Goal: Find specific page/section: Find specific page/section

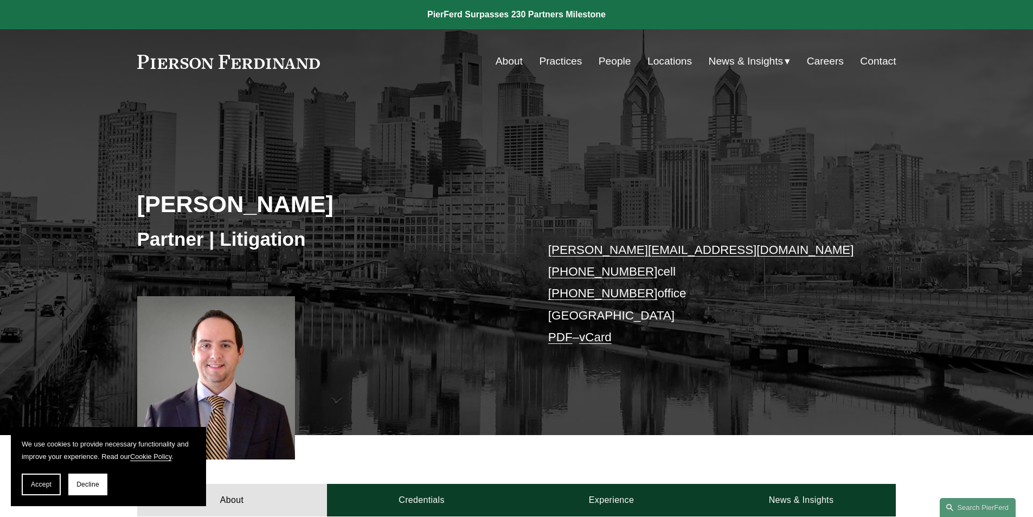
click at [653, 62] on link "Locations" at bounding box center [669, 61] width 44 height 21
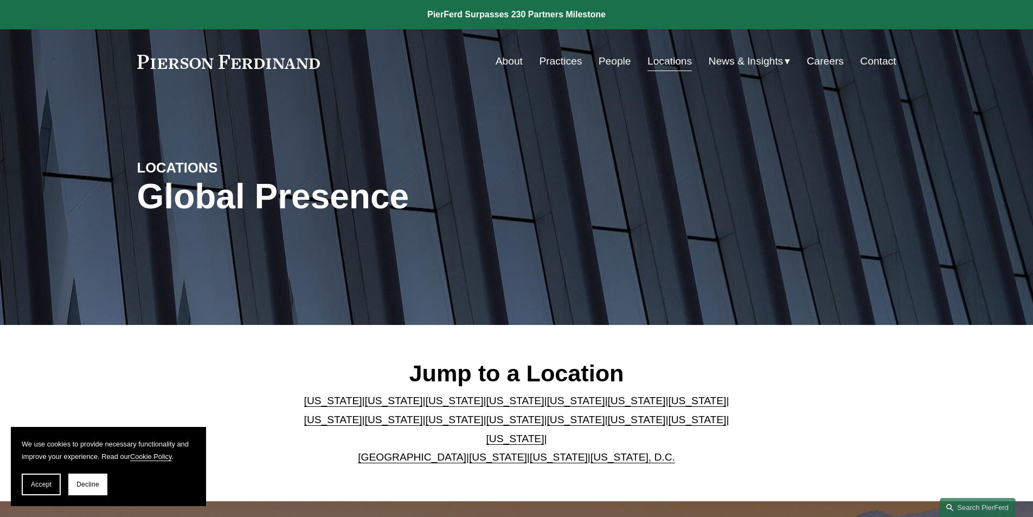
click at [486, 425] on link "[US_STATE]" at bounding box center [515, 419] width 58 height 11
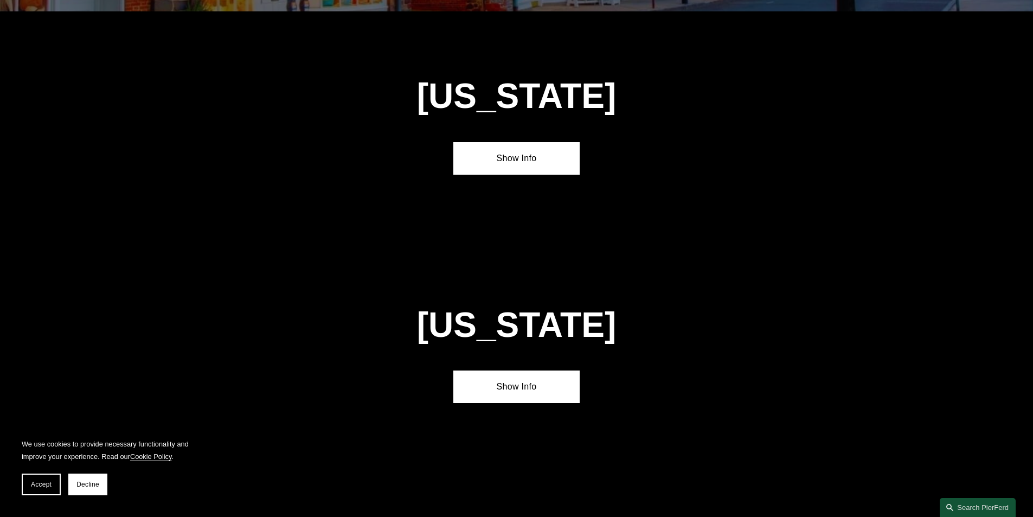
scroll to position [2780, 0]
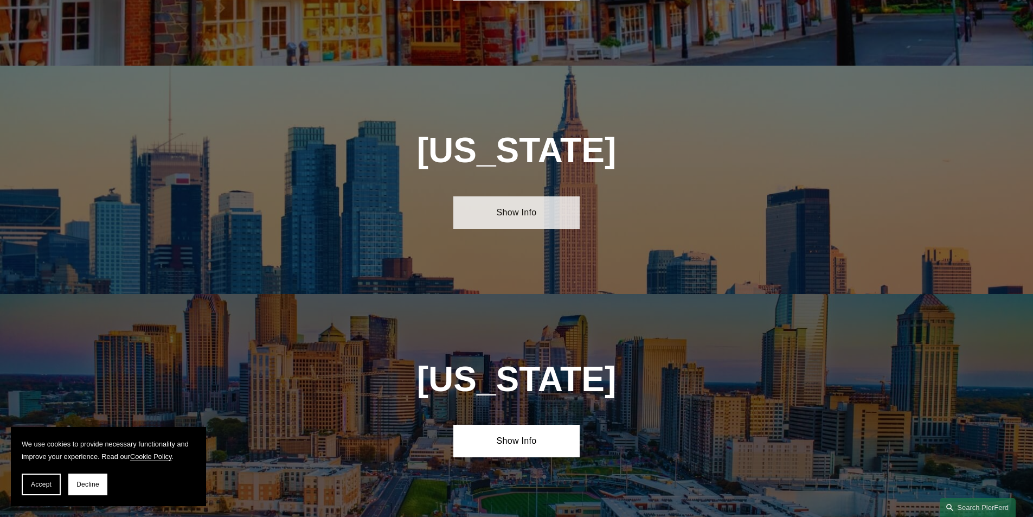
click at [517, 196] on link "Show Info" at bounding box center [516, 212] width 126 height 33
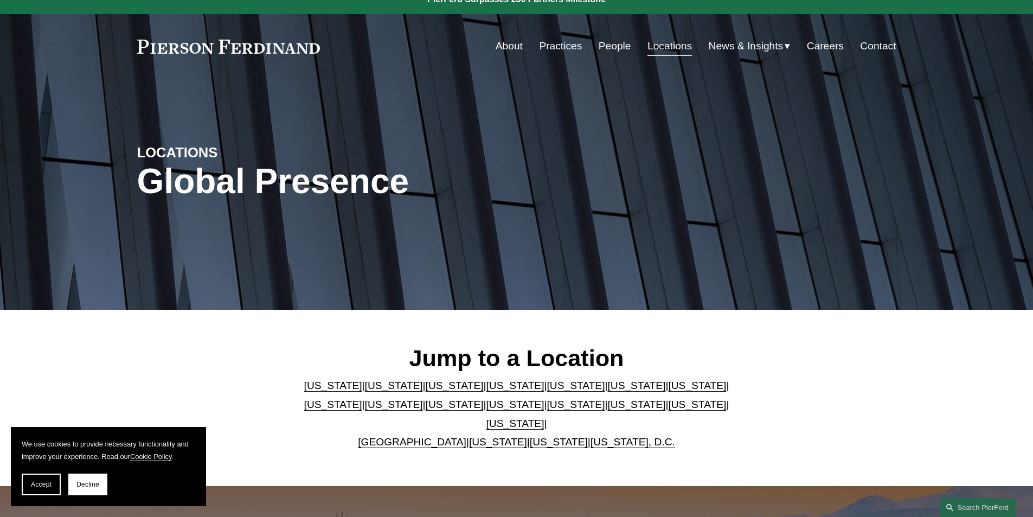
scroll to position [0, 0]
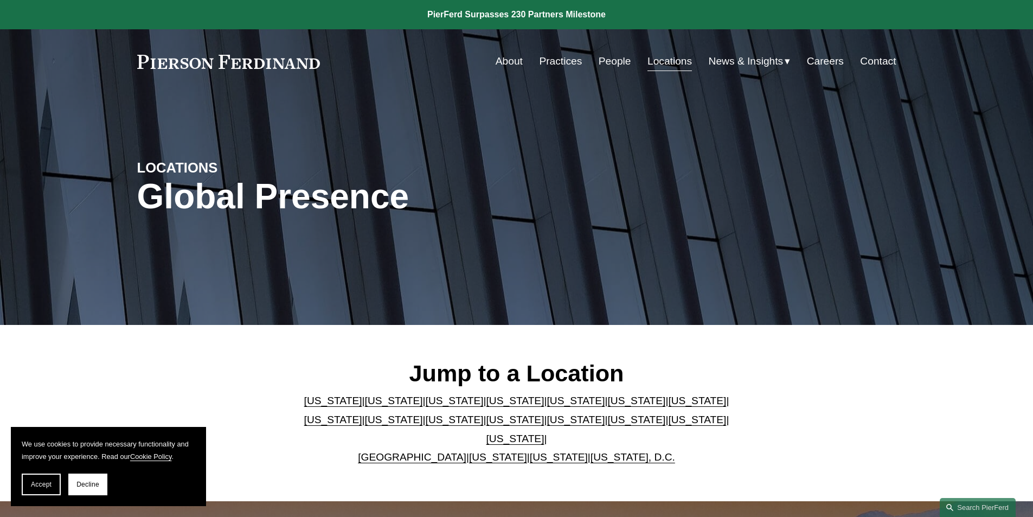
click at [612, 61] on link "People" at bounding box center [615, 61] width 33 height 21
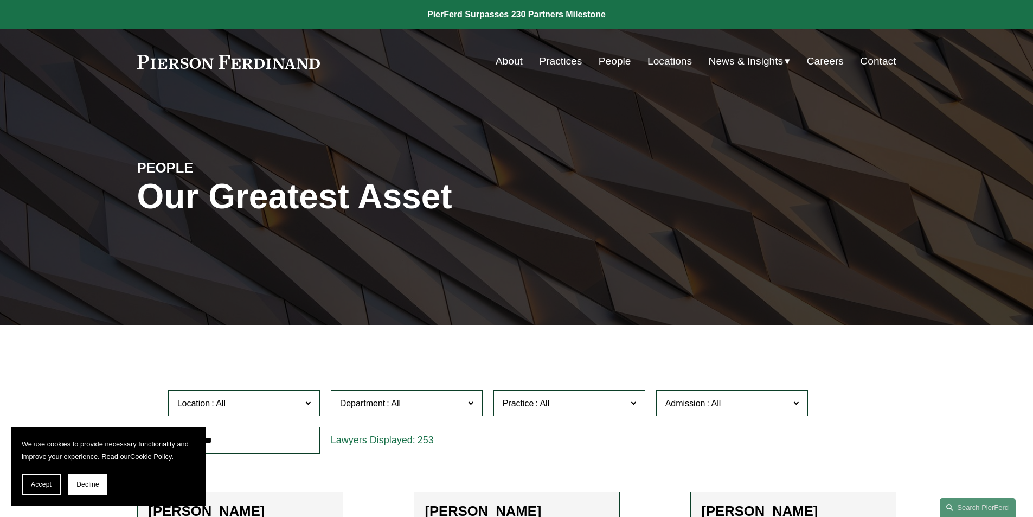
scroll to position [217, 0]
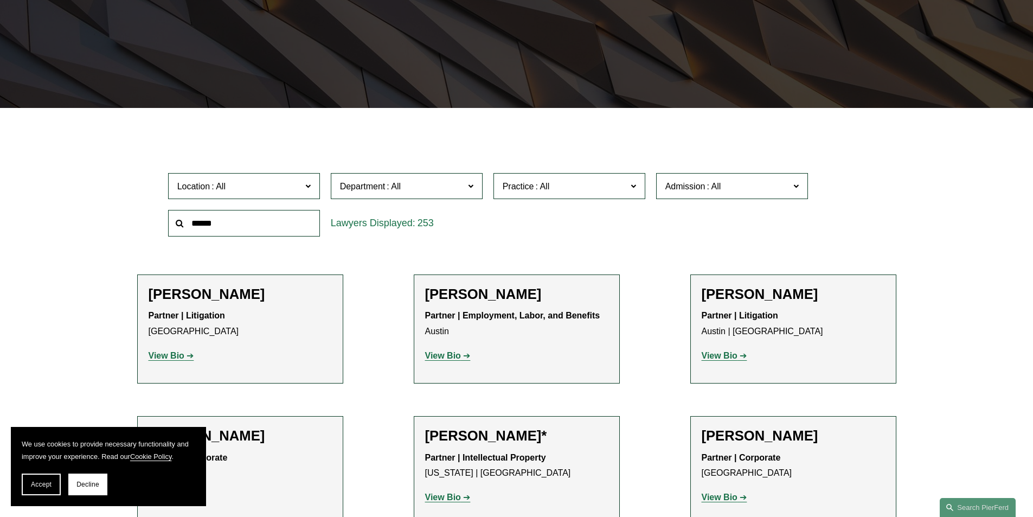
click at [241, 233] on input "text" at bounding box center [244, 223] width 152 height 27
type input "*****"
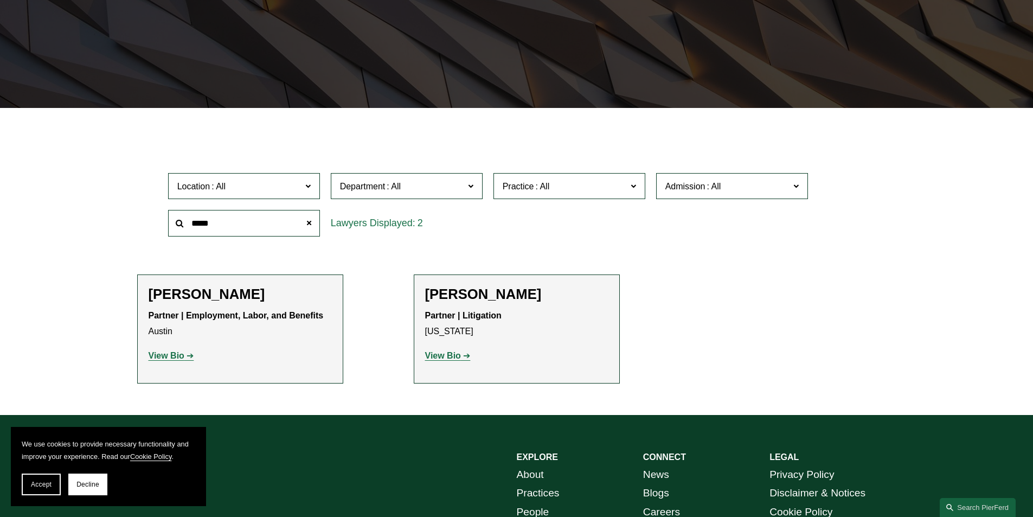
click at [452, 353] on strong "View Bio" at bounding box center [443, 355] width 36 height 9
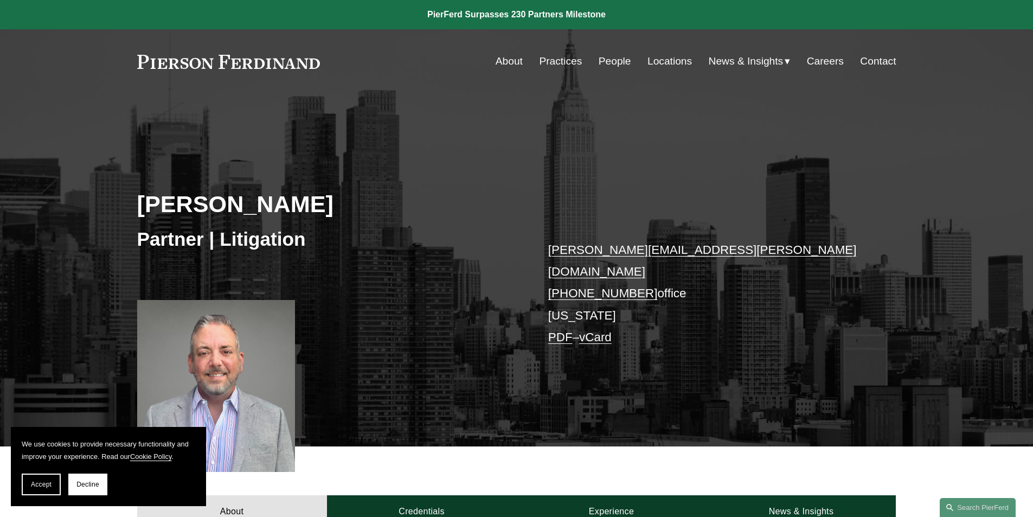
click at [615, 62] on link "People" at bounding box center [615, 61] width 33 height 21
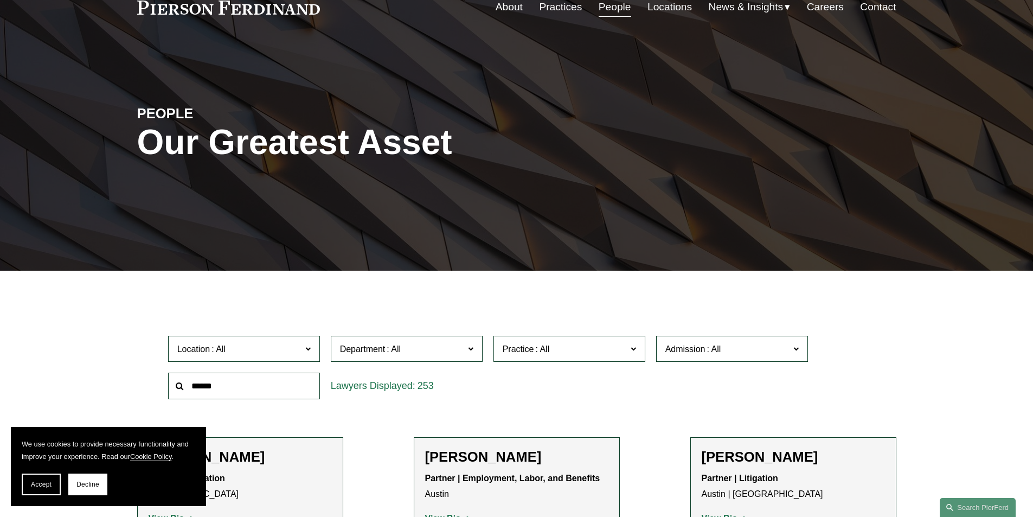
scroll to position [108, 0]
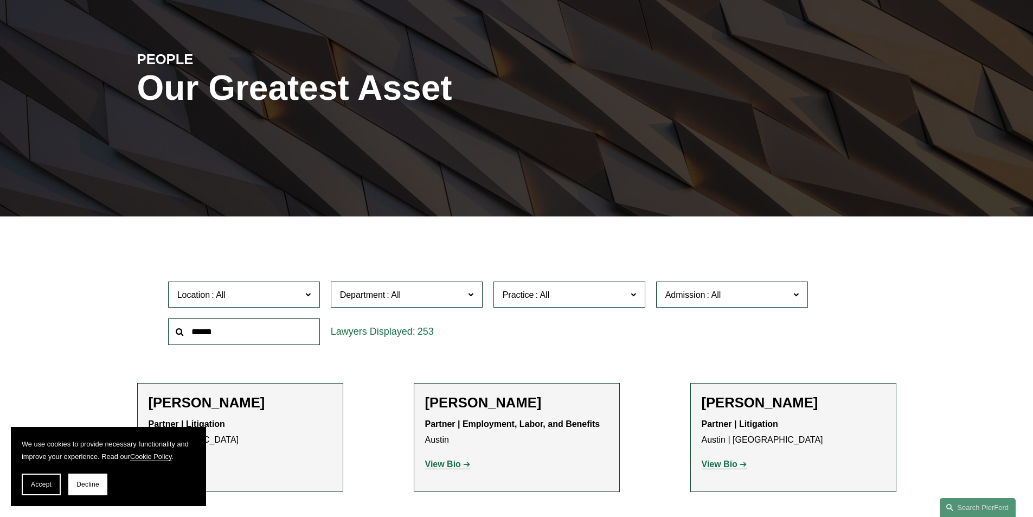
click at [285, 327] on input "text" at bounding box center [244, 331] width 152 height 27
type input "*****"
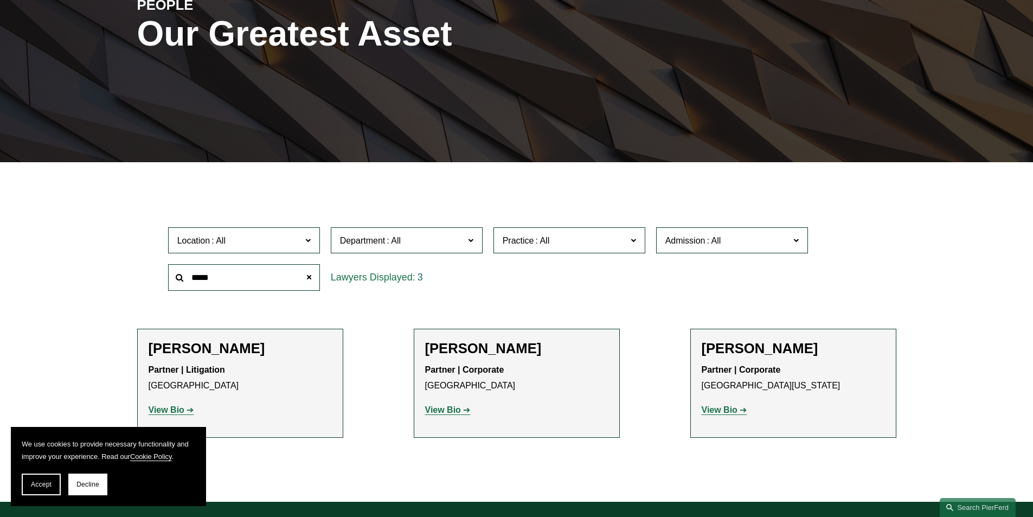
scroll to position [217, 0]
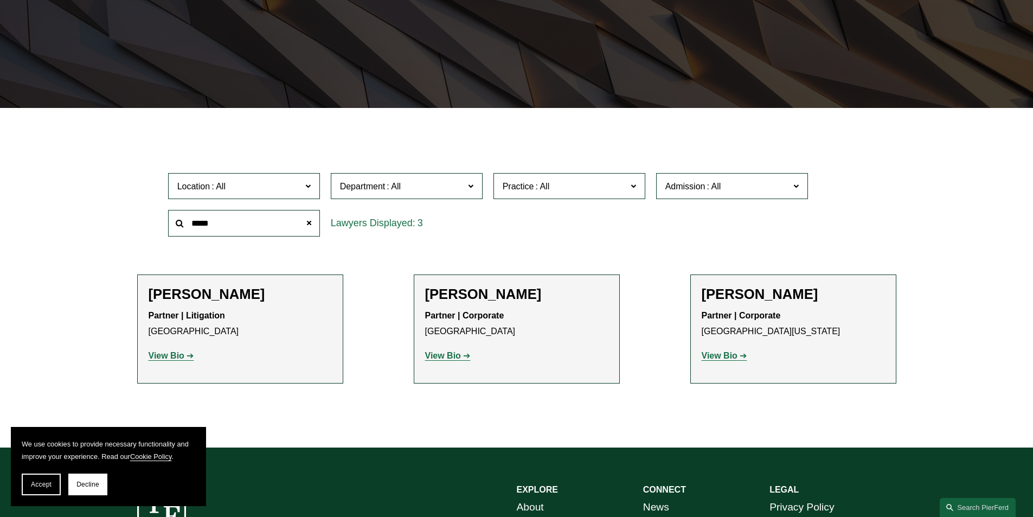
click at [183, 358] on strong "View Bio" at bounding box center [167, 355] width 36 height 9
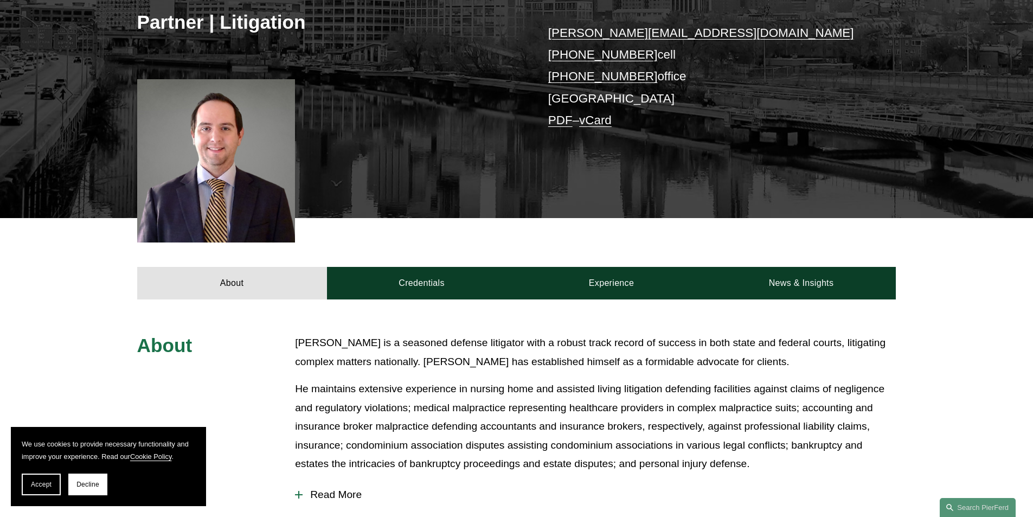
scroll to position [54, 0]
